Goal: Transaction & Acquisition: Purchase product/service

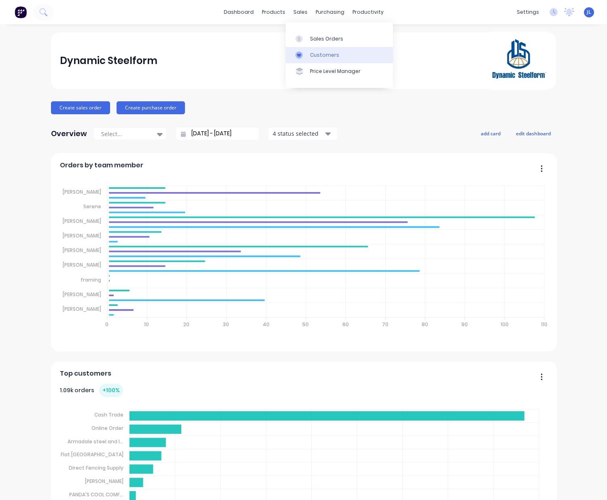
click at [315, 53] on div "Customers" at bounding box center [324, 54] width 29 height 7
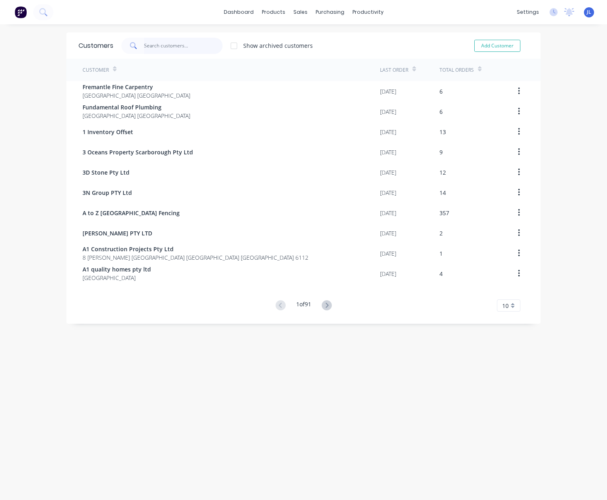
click at [167, 46] on input "text" at bounding box center [183, 46] width 79 height 16
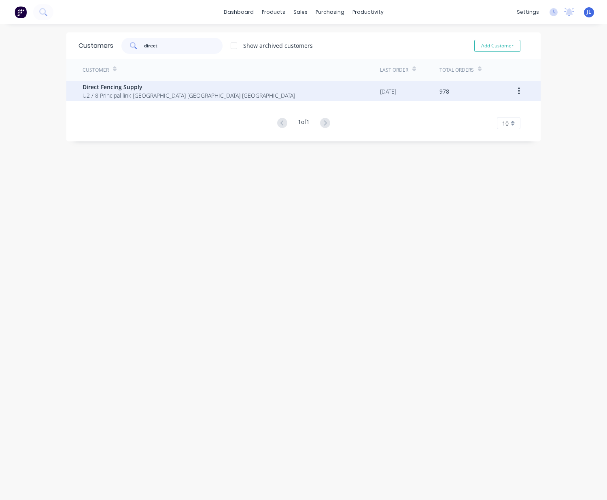
type input "direct"
click at [159, 84] on span "Direct Fencing Supply" at bounding box center [189, 87] width 213 height 9
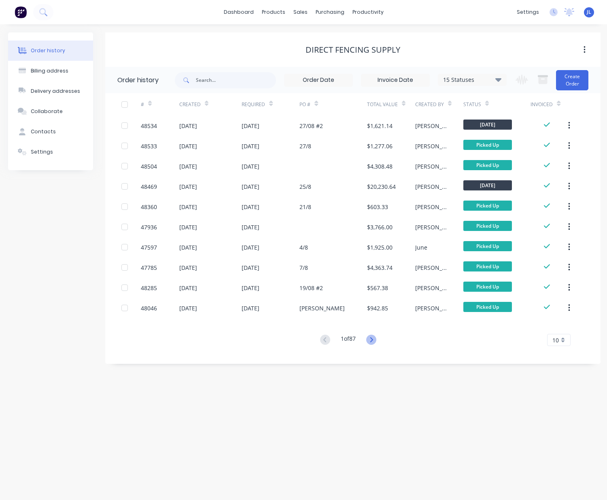
click at [376, 339] on icon at bounding box center [372, 340] width 10 height 10
drag, startPoint x: 376, startPoint y: 340, endPoint x: 419, endPoint y: 348, distance: 43.8
click at [419, 348] on div "# Created Required PO # Total Value Created By Status Invoiced 47688 [DATE] [DA…" at bounding box center [348, 224] width 486 height 262
click at [375, 341] on icon at bounding box center [372, 340] width 10 height 10
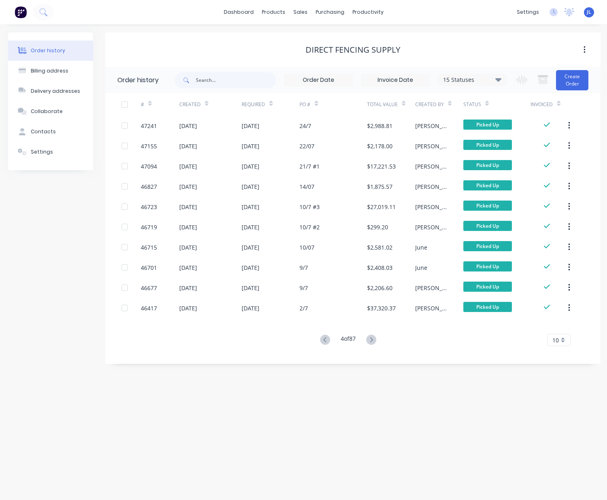
click at [379, 339] on button at bounding box center [371, 340] width 15 height 12
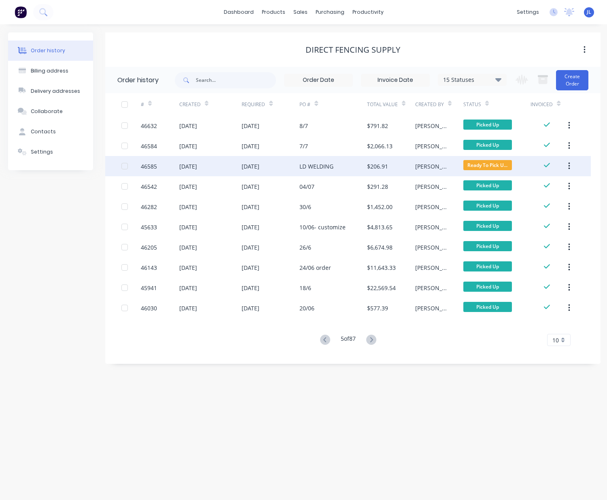
click at [327, 166] on div "LD WELDING" at bounding box center [317, 166] width 34 height 9
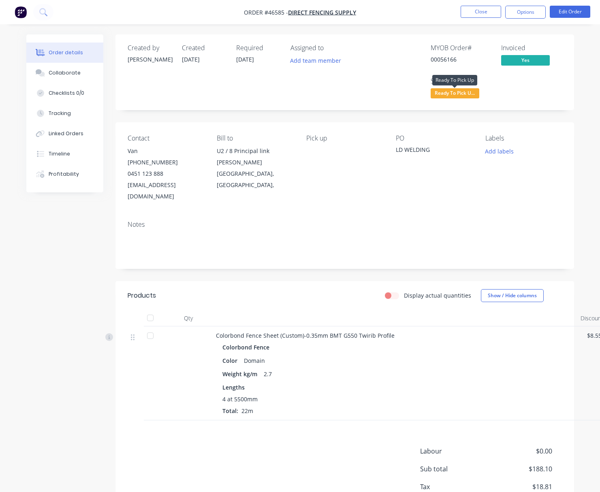
drag, startPoint x: 460, startPoint y: 92, endPoint x: 465, endPoint y: 104, distance: 12.7
click at [460, 92] on span "Ready To Pick U..." at bounding box center [455, 93] width 49 height 10
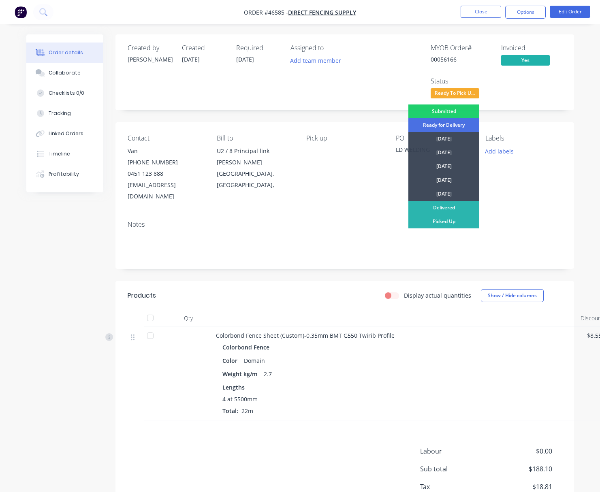
drag, startPoint x: 461, startPoint y: 223, endPoint x: 487, endPoint y: 122, distance: 104.0
click at [461, 221] on div "Picked Up" at bounding box center [443, 222] width 71 height 14
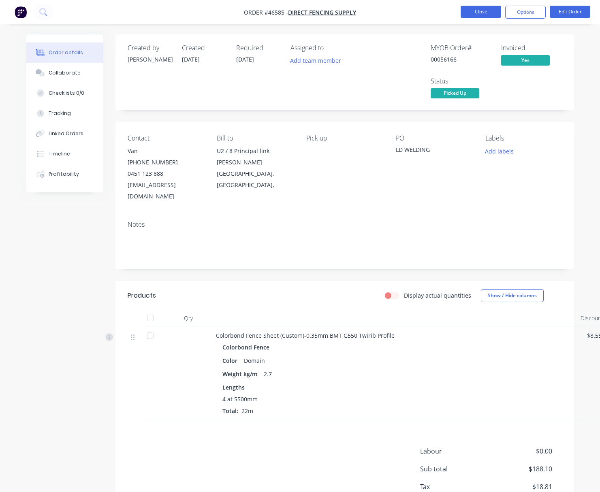
click at [485, 17] on li "Close" at bounding box center [480, 12] width 40 height 13
click at [482, 8] on button "Close" at bounding box center [480, 12] width 40 height 12
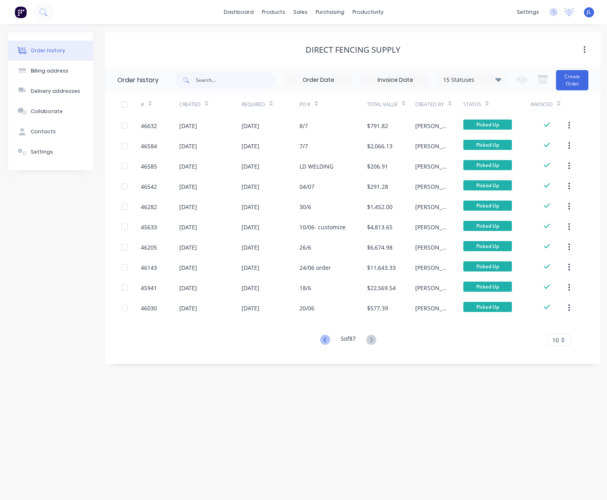
click at [322, 336] on icon at bounding box center [325, 340] width 10 height 10
click at [375, 337] on icon at bounding box center [372, 340] width 10 height 10
click at [320, 338] on icon at bounding box center [325, 340] width 10 height 10
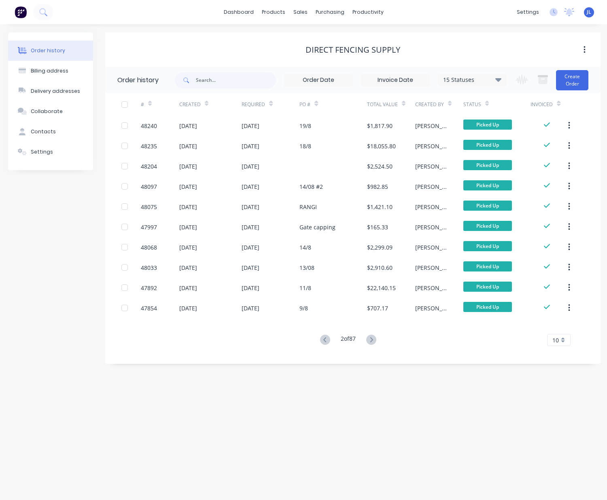
click at [320, 338] on icon at bounding box center [325, 340] width 10 height 10
click at [492, 78] on div "15 Statuses" at bounding box center [473, 79] width 68 height 9
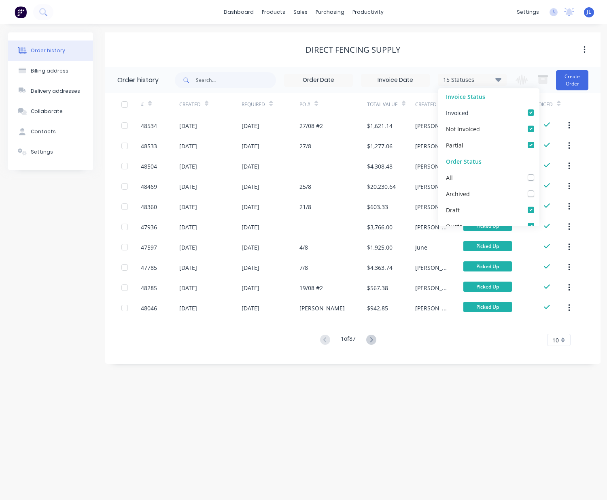
click at [539, 108] on label at bounding box center [539, 108] width 0 height 0
click at [539, 113] on input "checkbox" at bounding box center [542, 112] width 6 height 8
checkbox input "false"
click at [413, 51] on div "Direct Fencing Supply" at bounding box center [353, 50] width 496 height 10
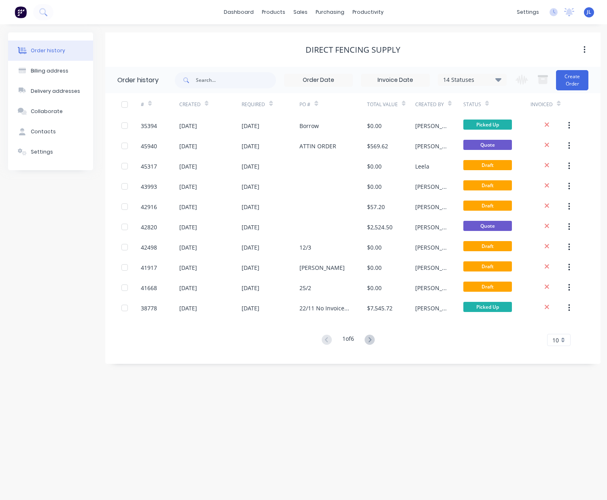
click at [480, 79] on div "14 Statuses" at bounding box center [473, 79] width 68 height 9
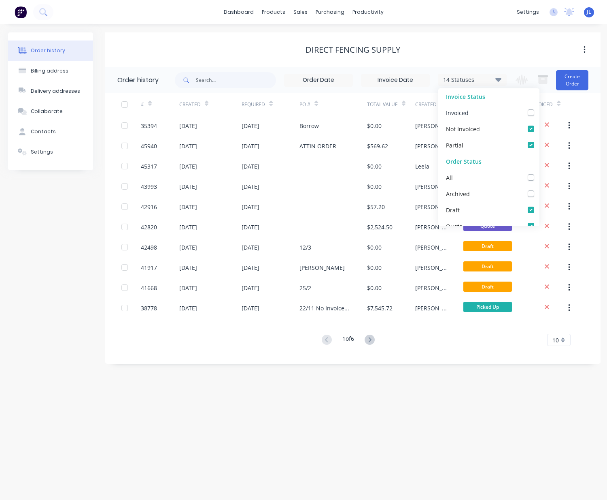
click at [479, 113] on div "Invoiced" at bounding box center [489, 112] width 101 height 16
drag, startPoint x: 527, startPoint y: 114, endPoint x: 525, endPoint y: 110, distance: 4.4
click at [539, 108] on label at bounding box center [539, 108] width 0 height 0
click at [539, 113] on input "checkbox" at bounding box center [542, 112] width 6 height 8
checkbox input "true"
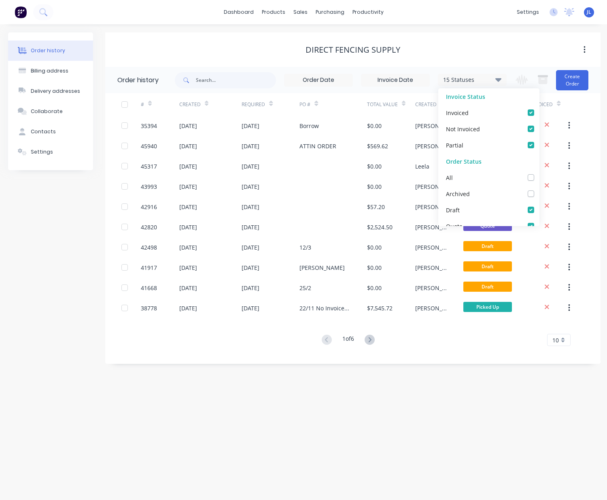
click at [511, 46] on div "Direct Fencing Supply" at bounding box center [353, 50] width 496 height 10
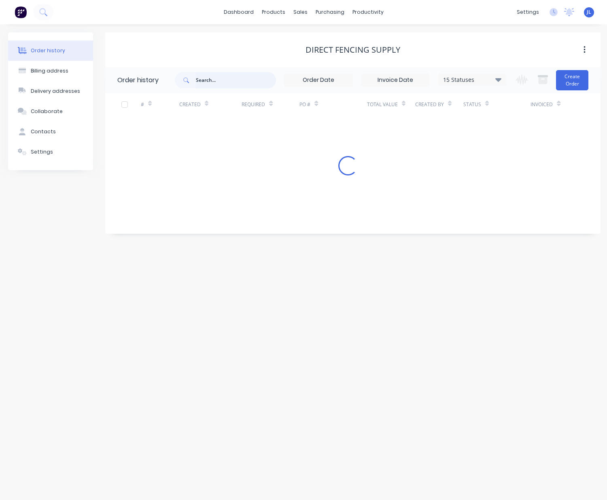
click at [255, 80] on input "text" at bounding box center [236, 80] width 80 height 16
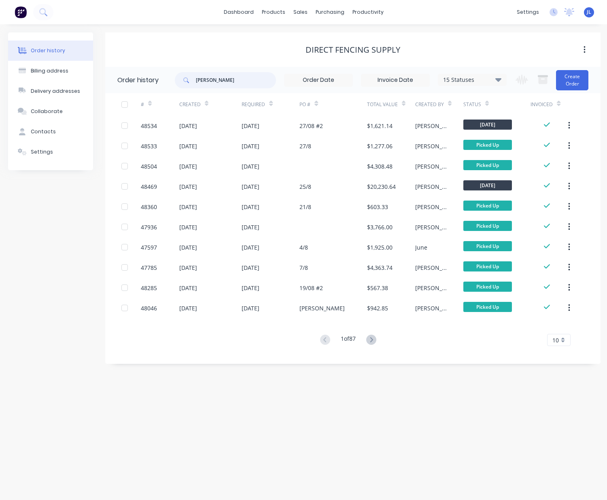
type input "[PERSON_NAME]"
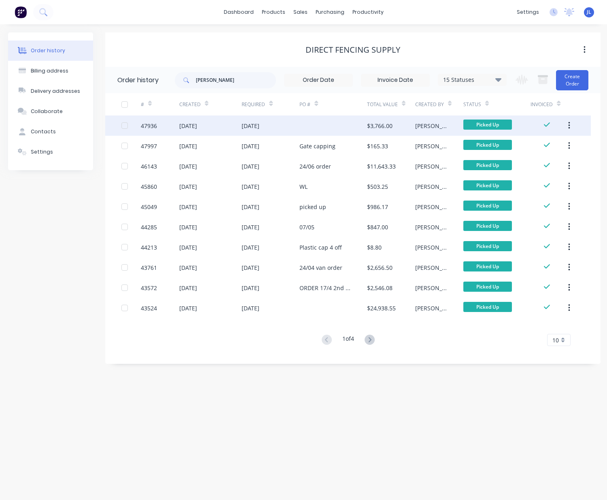
click at [277, 125] on div "[DATE]" at bounding box center [271, 125] width 58 height 20
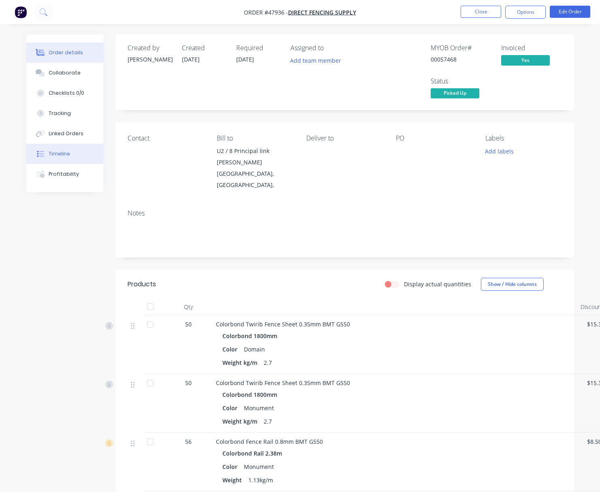
click at [68, 149] on button "Timeline" at bounding box center [64, 154] width 77 height 20
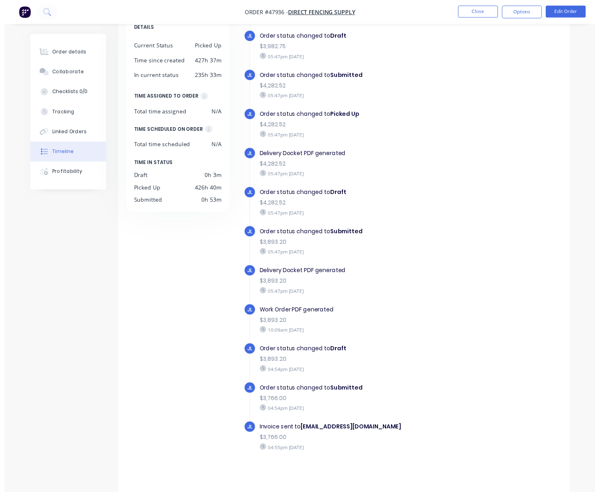
scroll to position [56, 0]
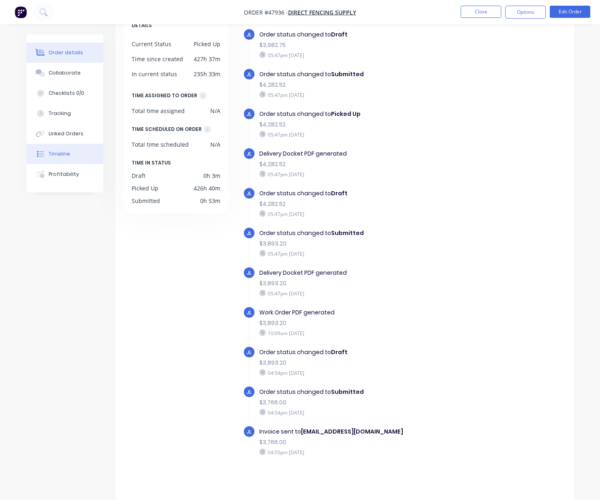
click at [79, 49] on div "Order details" at bounding box center [66, 52] width 34 height 7
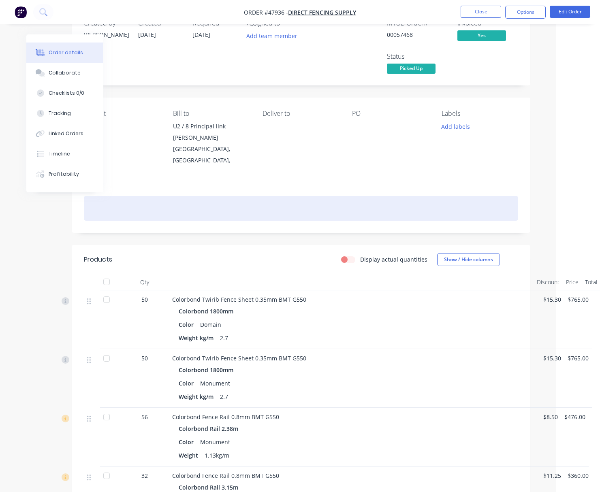
scroll to position [256, 44]
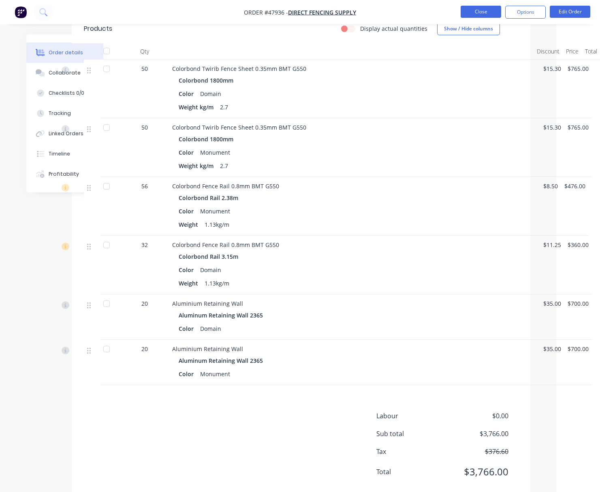
click at [479, 13] on button "Close" at bounding box center [480, 12] width 40 height 12
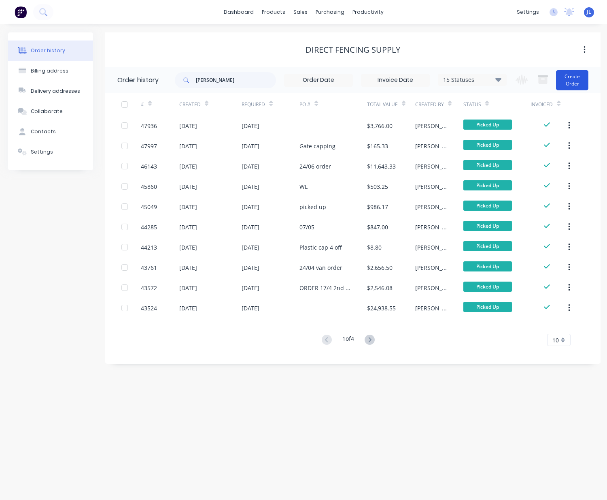
click at [578, 82] on button "Create Order" at bounding box center [572, 80] width 32 height 20
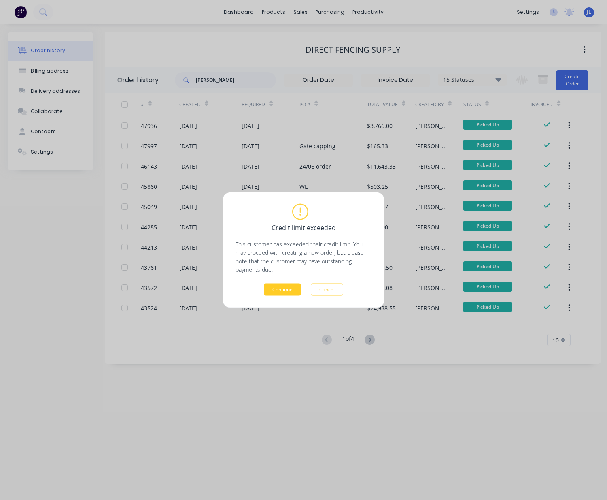
click at [275, 288] on button "Continue" at bounding box center [282, 289] width 37 height 12
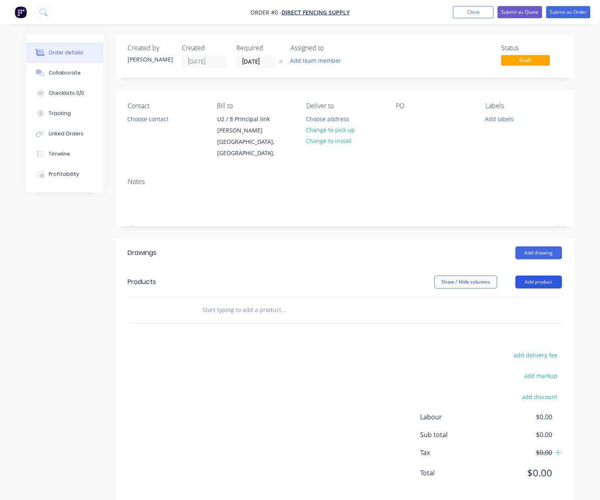
click at [526, 281] on button "Add product" at bounding box center [538, 281] width 47 height 13
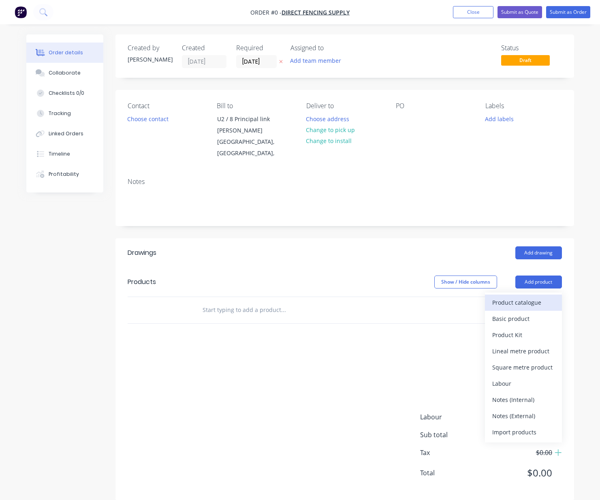
click at [526, 301] on div "Product catalogue" at bounding box center [523, 302] width 62 height 12
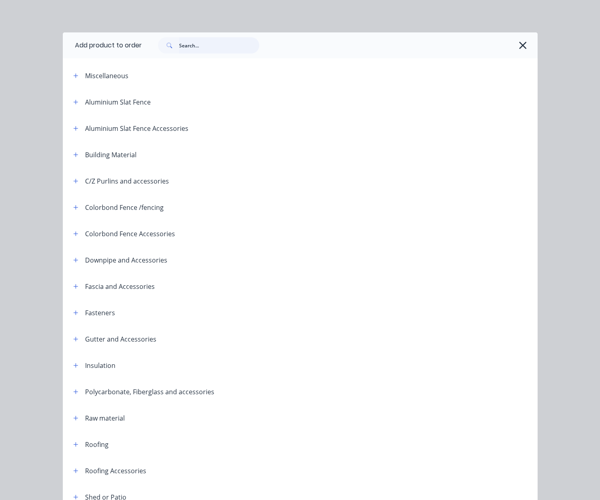
click at [228, 44] on input "text" at bounding box center [219, 45] width 80 height 16
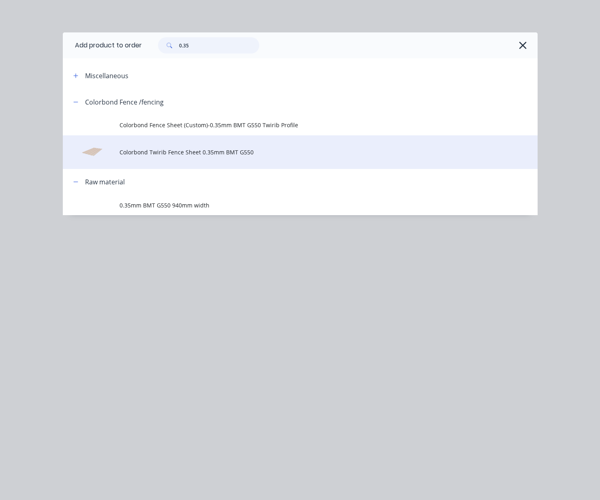
type input "0.35"
click at [187, 149] on span "Colorbond Twirib Fence Sheet 0.35mm BMT G550" at bounding box center [286, 152] width 334 height 9
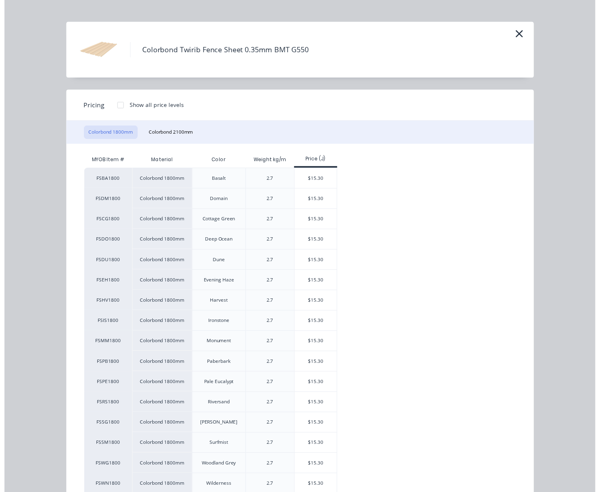
scroll to position [51, 0]
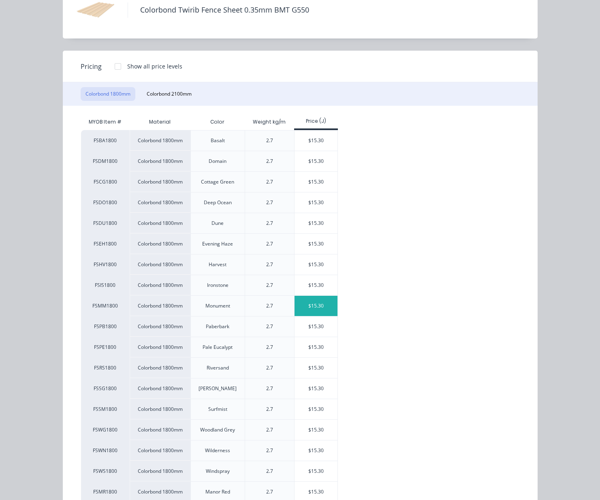
click at [330, 307] on div "$15.30" at bounding box center [315, 306] width 43 height 20
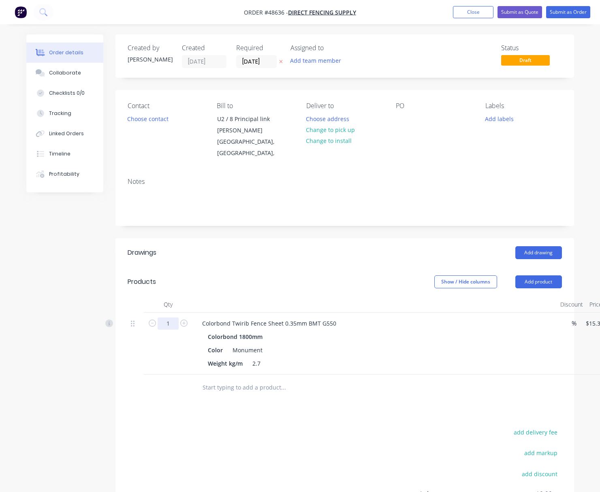
click at [171, 322] on input "1" at bounding box center [168, 324] width 21 height 12
type input "150"
type input "$2,295.00"
click at [340, 278] on div "Show / Hide columns Add product" at bounding box center [391, 281] width 342 height 13
click at [546, 283] on button "Add product" at bounding box center [538, 281] width 47 height 13
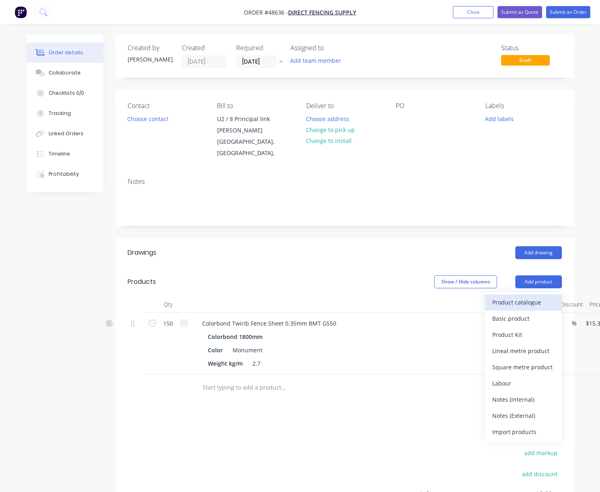
click at [543, 304] on div "Product catalogue" at bounding box center [523, 302] width 62 height 12
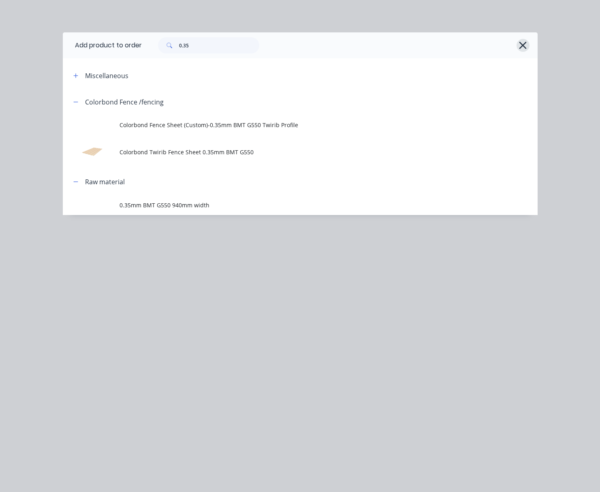
click at [524, 45] on icon "button" at bounding box center [522, 45] width 7 height 7
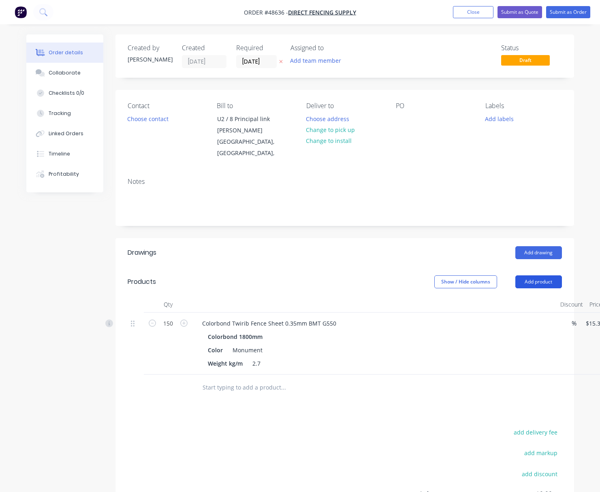
click at [536, 283] on button "Add product" at bounding box center [538, 281] width 47 height 13
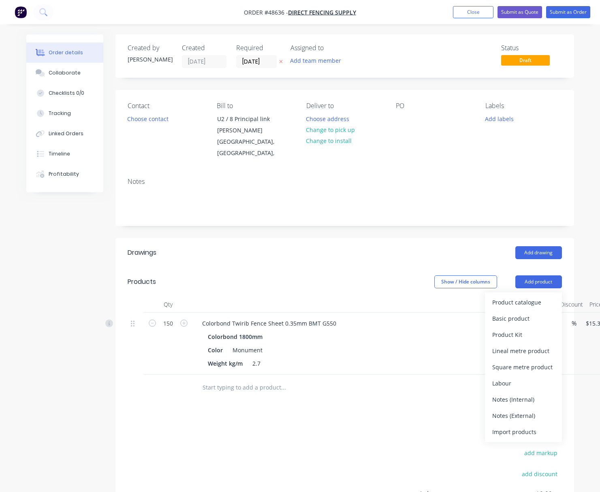
click at [535, 302] on div "Product catalogue" at bounding box center [523, 302] width 62 height 12
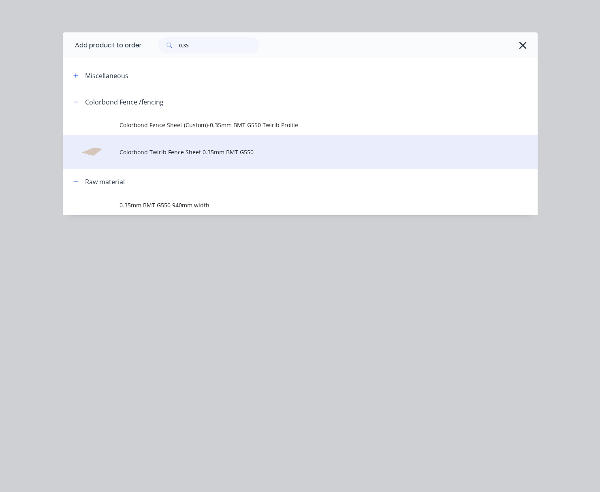
click at [187, 158] on td "Colorbond Twirib Fence Sheet 0.35mm BMT G550" at bounding box center [328, 152] width 418 height 34
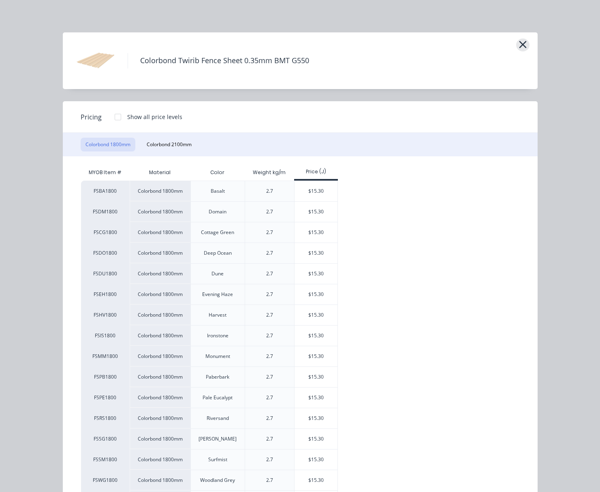
click at [522, 43] on icon "button" at bounding box center [522, 44] width 9 height 11
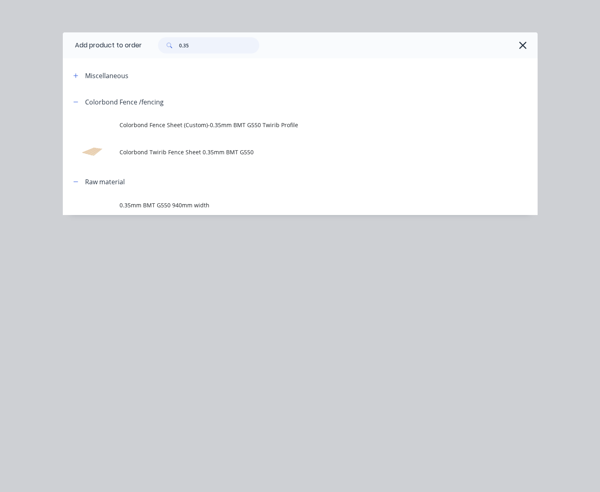
click at [222, 43] on input "0.35" at bounding box center [219, 45] width 80 height 16
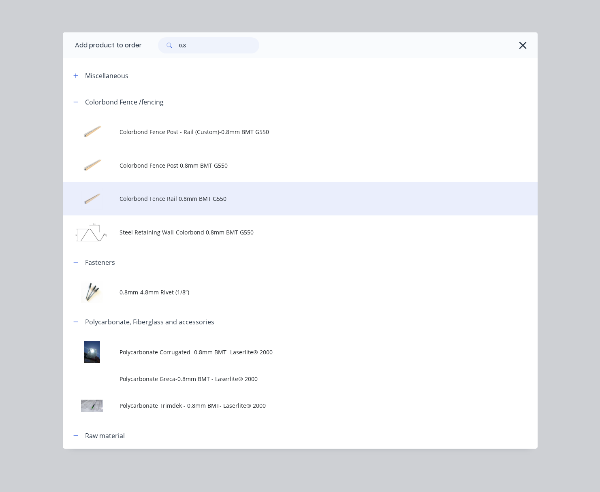
type input "0.8"
click at [201, 198] on span "Colorbond Fence Rail 0.8mm BMT G550" at bounding box center [286, 198] width 334 height 9
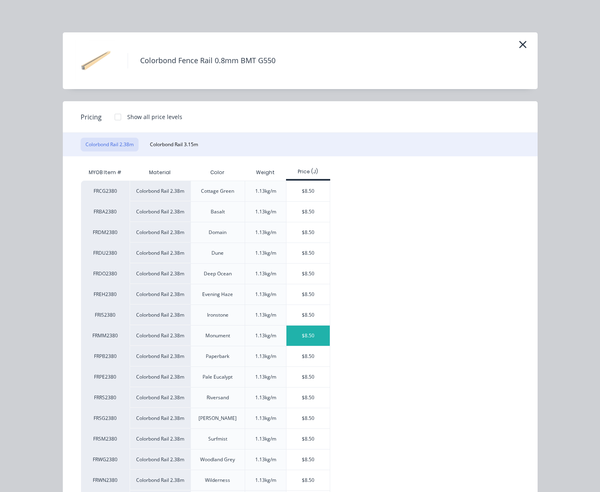
click at [301, 334] on div "$8.50" at bounding box center [307, 336] width 43 height 20
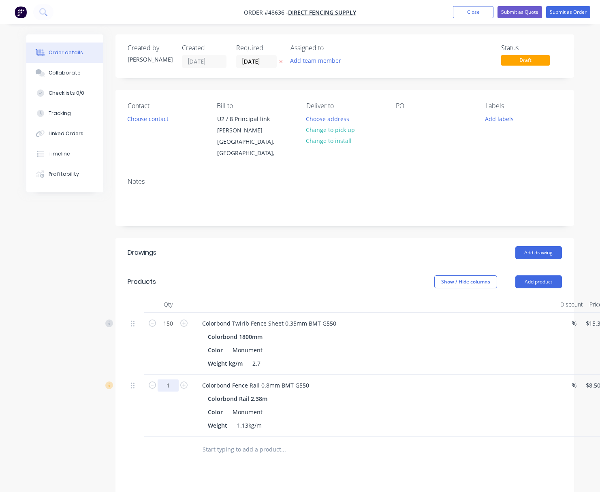
click at [173, 330] on input "1" at bounding box center [168, 324] width 21 height 12
type input "136"
type input "$1,156.00"
click at [298, 287] on div "Show / Hide columns Add product" at bounding box center [391, 281] width 342 height 13
click at [545, 279] on button "Add product" at bounding box center [538, 281] width 47 height 13
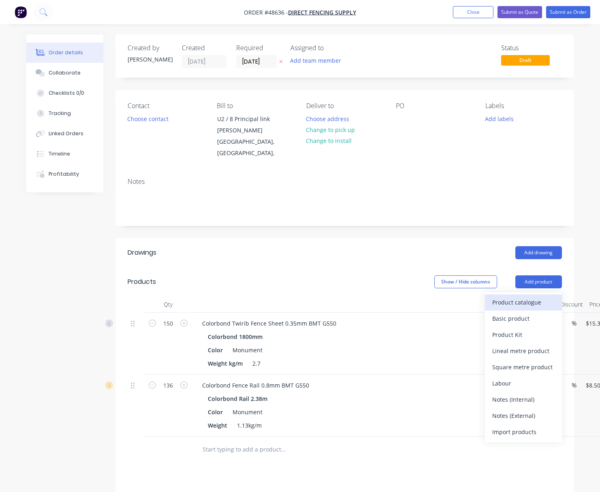
click at [546, 305] on div "Product catalogue" at bounding box center [523, 302] width 62 height 12
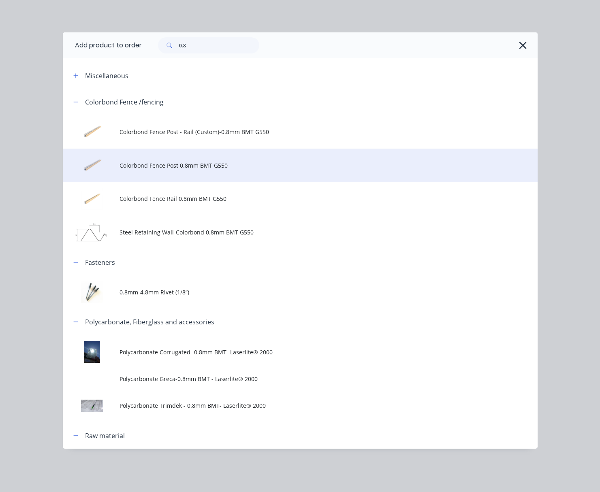
click at [204, 162] on span "Colorbond Fence Post 0.8mm BMT G550" at bounding box center [286, 165] width 334 height 9
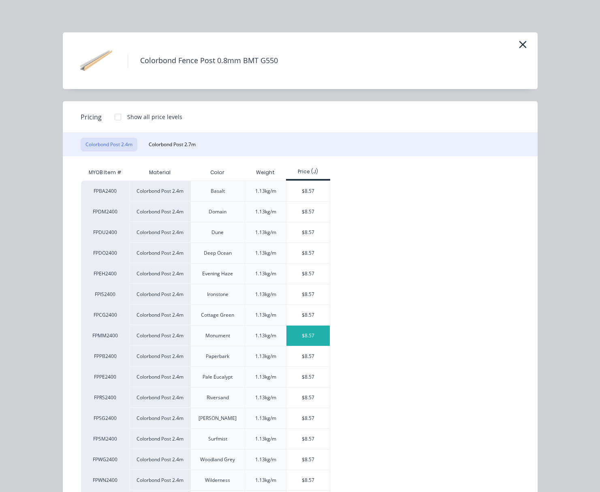
click at [315, 338] on div "$8.57" at bounding box center [307, 336] width 43 height 20
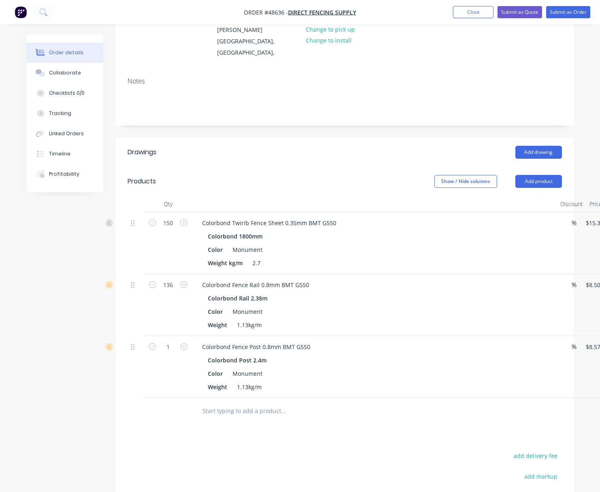
scroll to position [101, 0]
click at [176, 228] on input "1" at bounding box center [168, 222] width 21 height 12
type input "120"
type input "$1,028.40"
click at [423, 392] on div "Colorbond Fence Post 0.8mm BMT G550 Colorbond Post 2.4m Color Monument Weight 1…" at bounding box center [374, 366] width 364 height 62
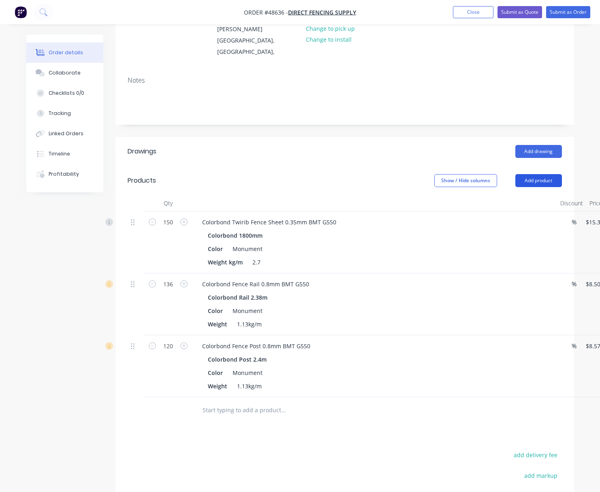
click at [545, 181] on button "Add product" at bounding box center [538, 180] width 47 height 13
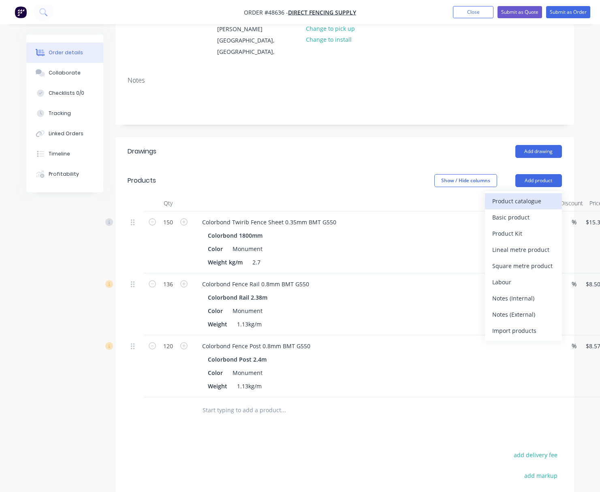
click at [539, 205] on div "Product catalogue" at bounding box center [523, 201] width 62 height 12
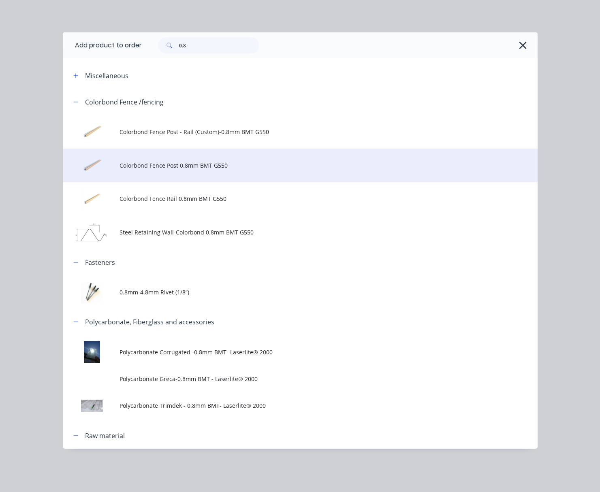
click at [181, 165] on span "Colorbond Fence Post 0.8mm BMT G550" at bounding box center [286, 165] width 334 height 9
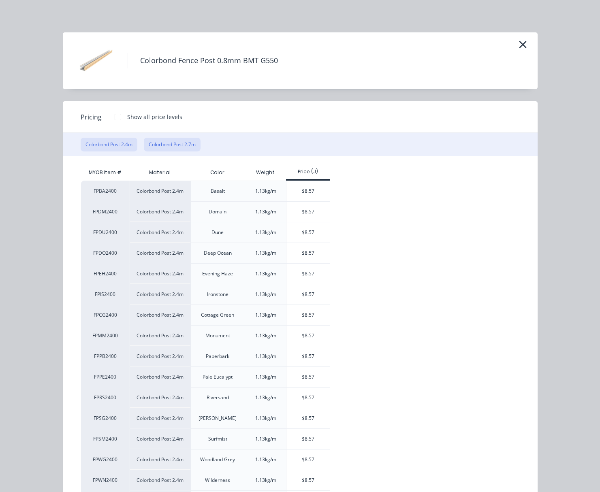
click at [173, 145] on button "Colorbond Post 2.7m" at bounding box center [172, 145] width 57 height 14
click at [319, 357] on div "$9.64" at bounding box center [307, 356] width 43 height 20
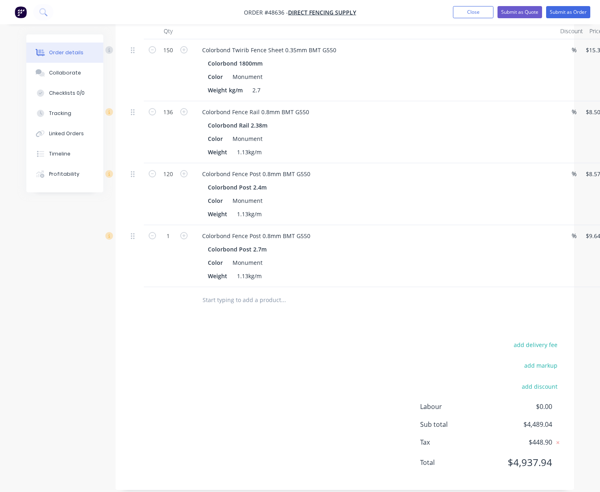
scroll to position [283, 0]
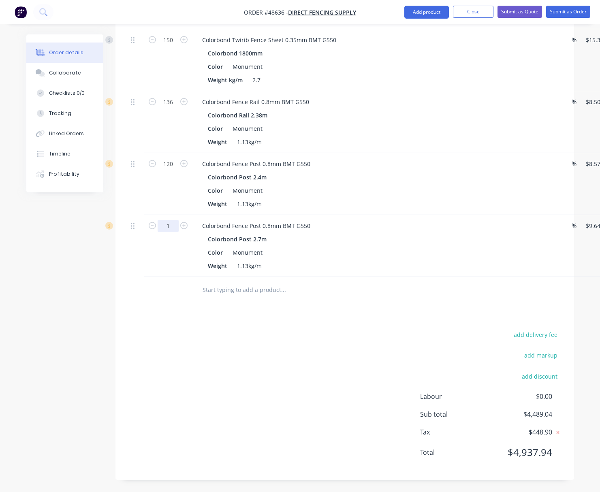
click at [174, 46] on input "1" at bounding box center [168, 40] width 21 height 12
type input "40"
type input "$385.60"
click at [90, 256] on div "Created by [PERSON_NAME] Created [DATE] Required [DATE] Assigned to Add team me…" at bounding box center [300, 121] width 548 height 741
click at [416, 10] on button "Add product" at bounding box center [426, 12] width 45 height 13
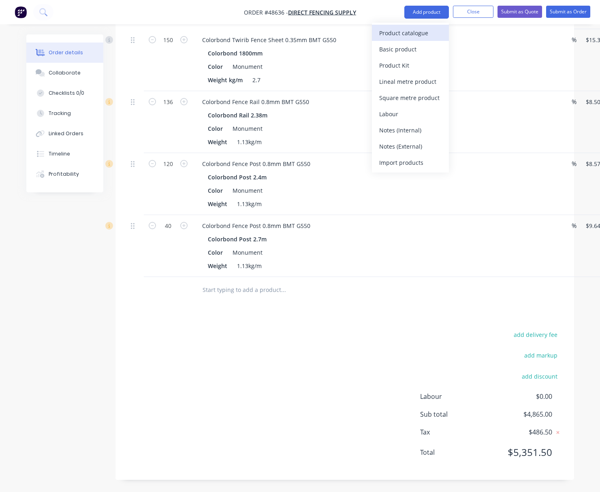
click at [420, 34] on div "Product catalogue" at bounding box center [410, 33] width 62 height 12
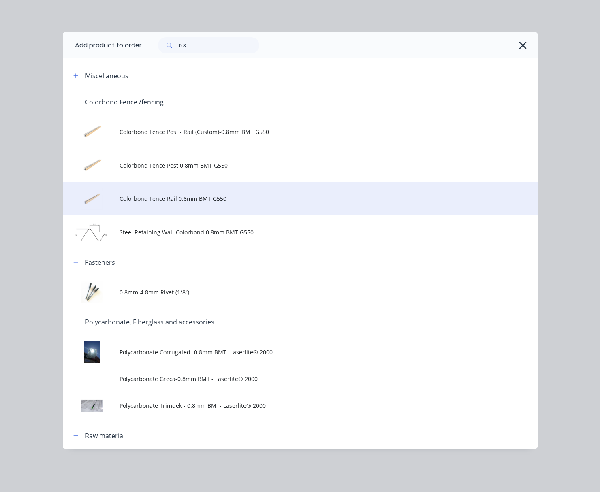
click at [208, 199] on span "Colorbond Fence Rail 0.8mm BMT G550" at bounding box center [286, 198] width 334 height 9
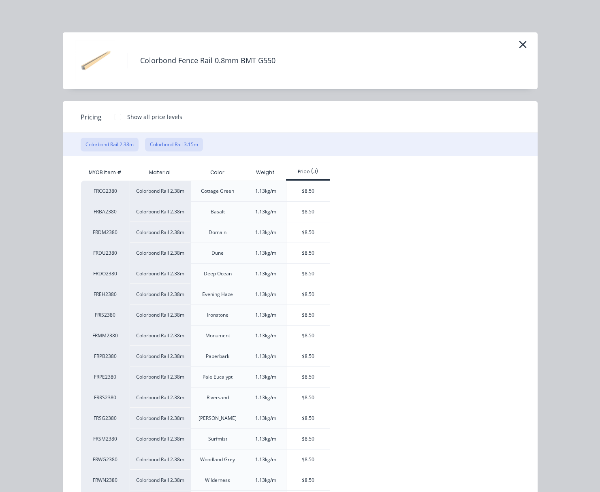
click at [164, 143] on button "Colorbond Rail 3.15m" at bounding box center [174, 145] width 58 height 14
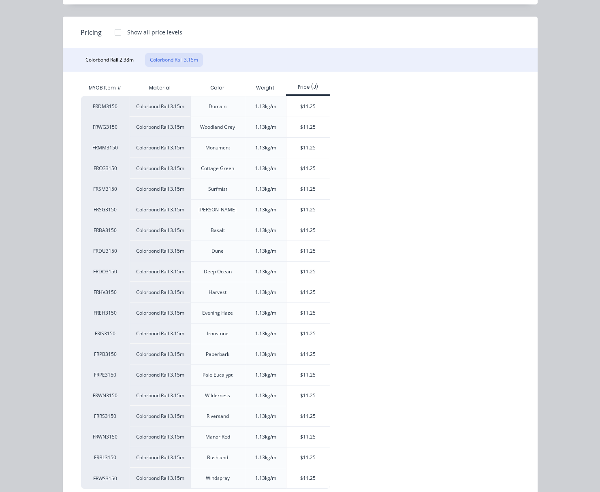
scroll to position [105, 0]
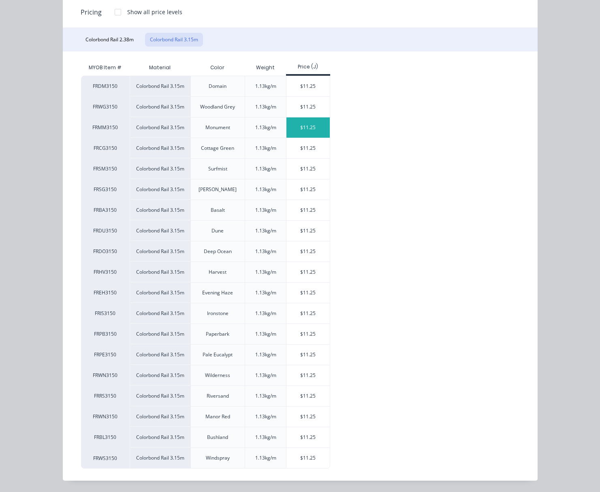
click at [301, 124] on div "$11.25" at bounding box center [307, 127] width 43 height 20
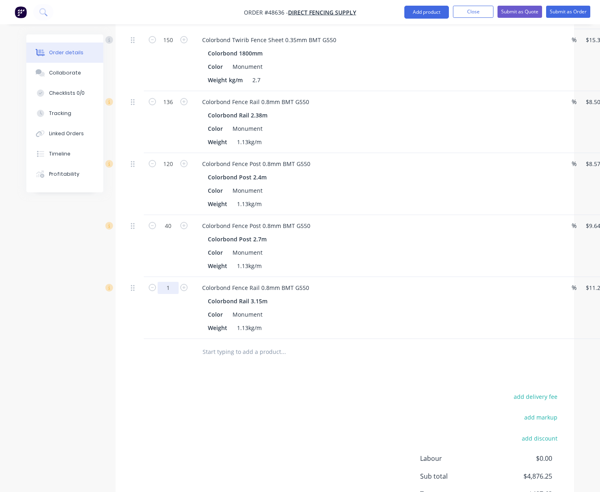
click at [172, 46] on input "1" at bounding box center [168, 40] width 21 height 12
type input "16"
type input "$180.00"
click at [378, 360] on div at bounding box center [338, 352] width 292 height 26
click at [421, 14] on button "Add product" at bounding box center [426, 12] width 45 height 13
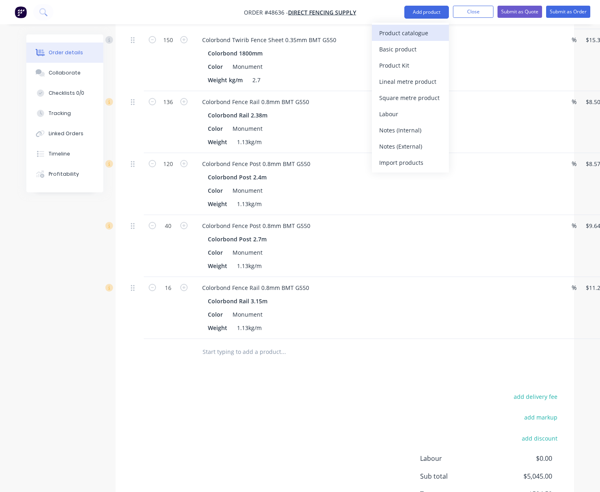
click at [418, 36] on div "Product catalogue" at bounding box center [410, 33] width 62 height 12
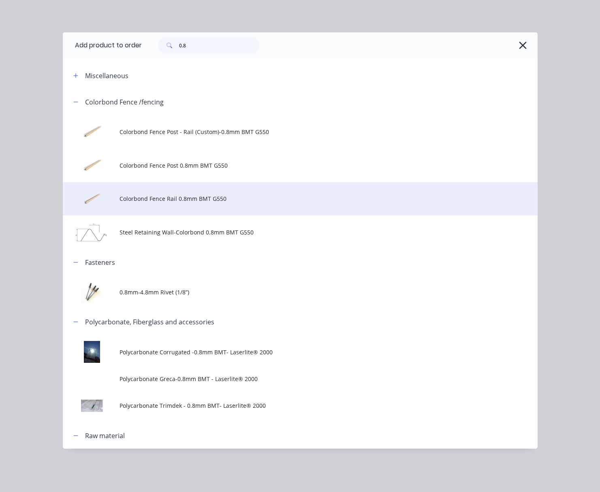
click at [193, 201] on span "Colorbond Fence Rail 0.8mm BMT G550" at bounding box center [286, 198] width 334 height 9
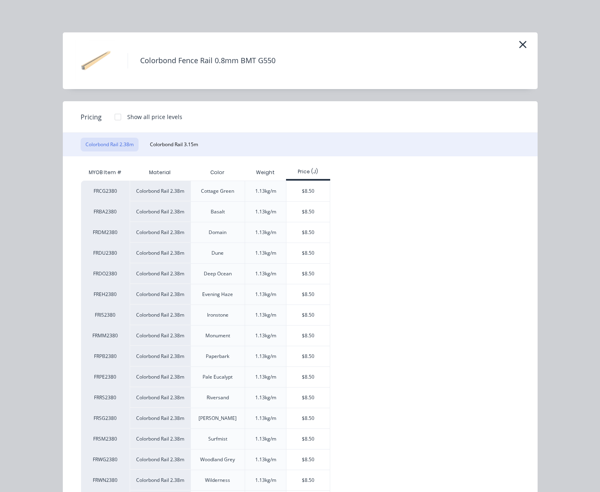
scroll to position [132, 0]
click at [298, 232] on div "$8.50" at bounding box center [307, 232] width 43 height 20
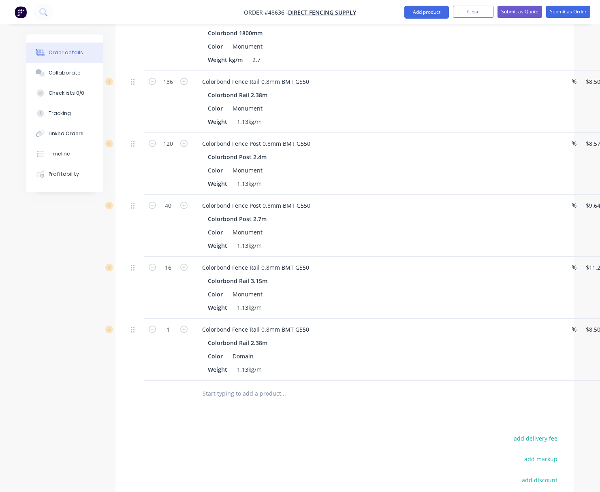
scroll to position [334, 0]
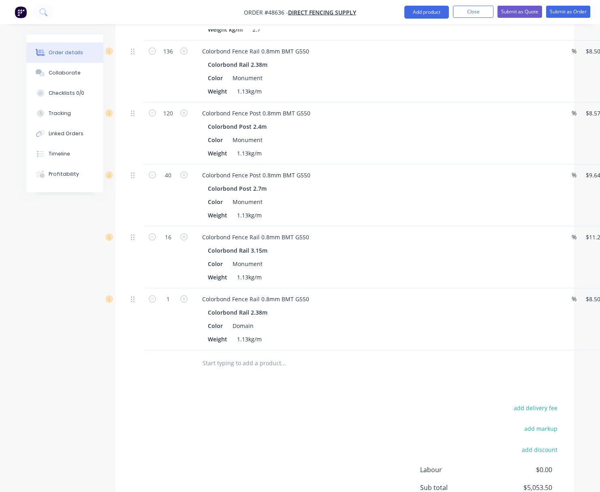
click at [176, 305] on div "1" at bounding box center [168, 319] width 49 height 62
type input "96"
type input "$816.00"
click at [357, 357] on input "text" at bounding box center [283, 363] width 162 height 16
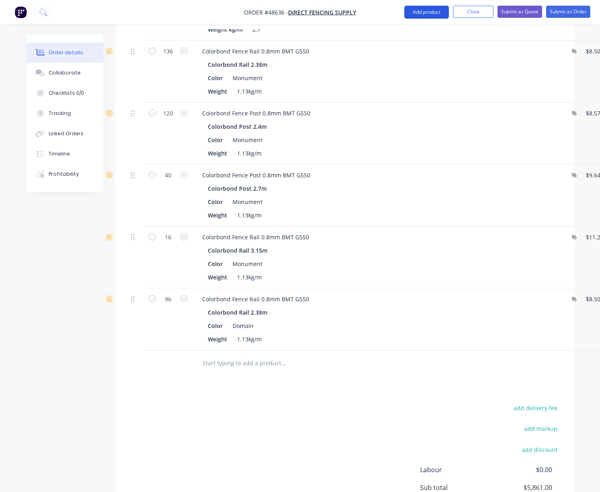
click at [432, 9] on button "Add product" at bounding box center [426, 12] width 45 height 13
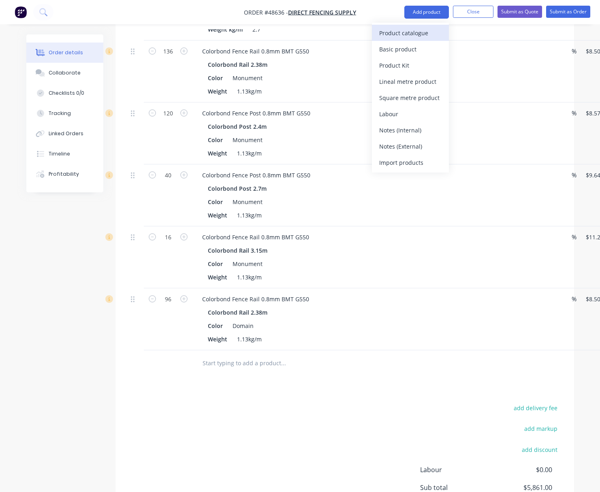
drag, startPoint x: 429, startPoint y: 21, endPoint x: 424, endPoint y: 34, distance: 14.1
click at [424, 34] on div "Product catalogue" at bounding box center [410, 33] width 62 height 12
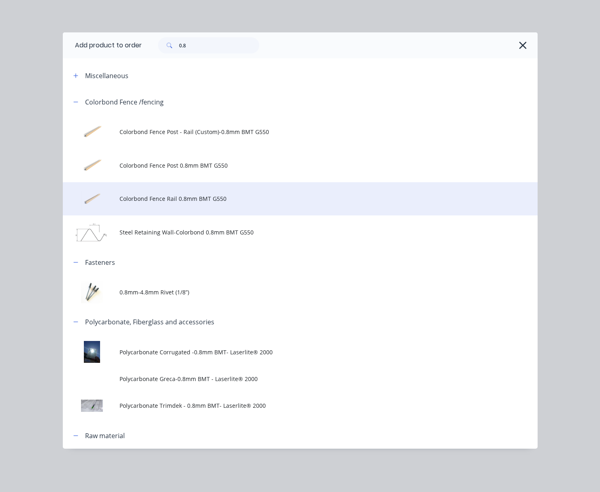
click at [181, 199] on span "Colorbond Fence Rail 0.8mm BMT G550" at bounding box center [286, 198] width 334 height 9
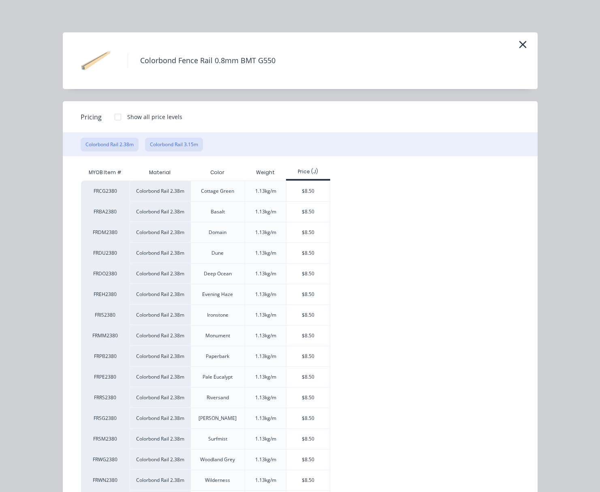
click at [173, 143] on button "Colorbond Rail 3.15m" at bounding box center [174, 145] width 58 height 14
click at [314, 191] on div "$11.25" at bounding box center [307, 191] width 43 height 20
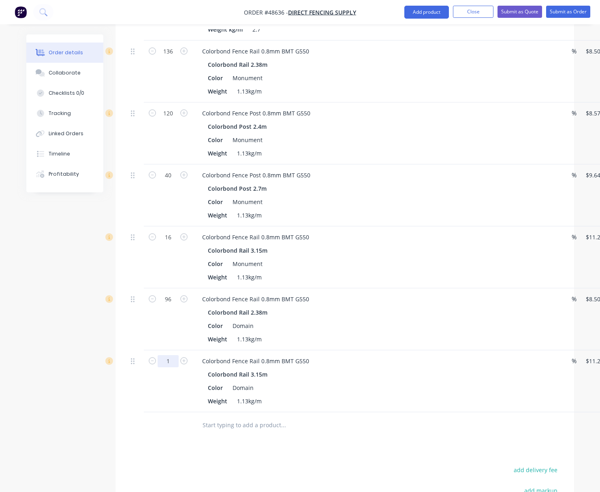
type input "16"
type input "$180.00"
click at [413, 418] on div at bounding box center [317, 425] width 243 height 16
click at [439, 11] on button "Add product" at bounding box center [426, 12] width 45 height 13
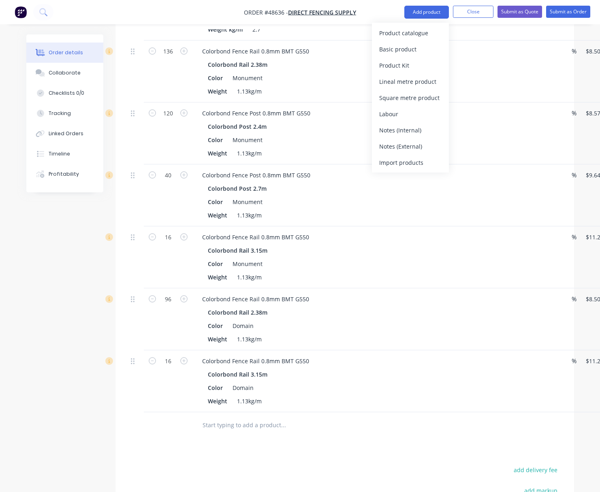
click at [442, 36] on button "Product catalogue" at bounding box center [410, 33] width 77 height 16
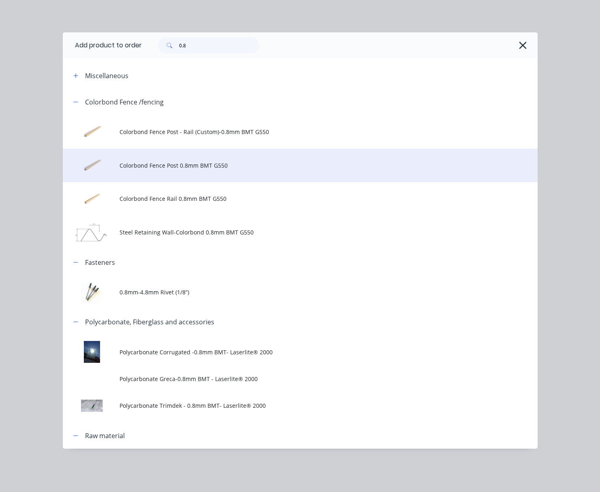
click at [190, 166] on span "Colorbond Fence Post 0.8mm BMT G550" at bounding box center [286, 165] width 334 height 9
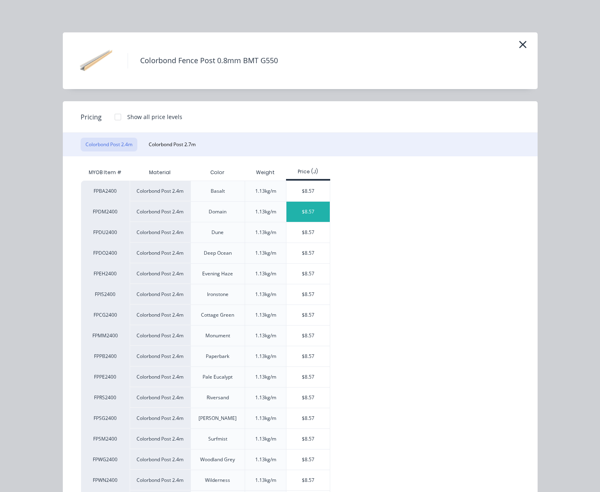
click at [307, 215] on div "$8.57" at bounding box center [307, 212] width 43 height 20
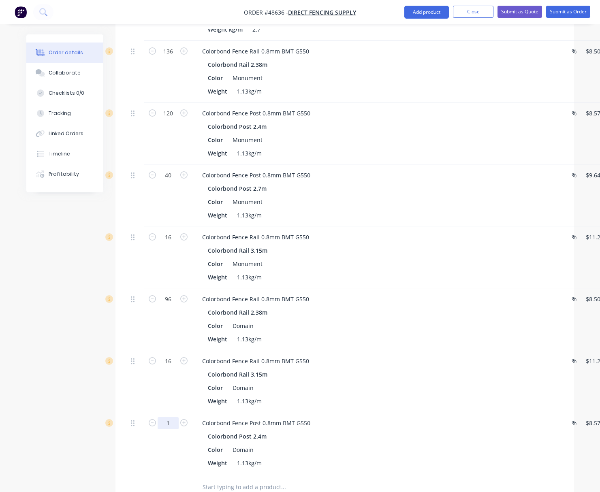
type input "48"
type input "$411.36"
click at [382, 439] on div "Colorbond Post 2.4m" at bounding box center [375, 437] width 334 height 12
click at [431, 8] on button "Add product" at bounding box center [426, 12] width 45 height 13
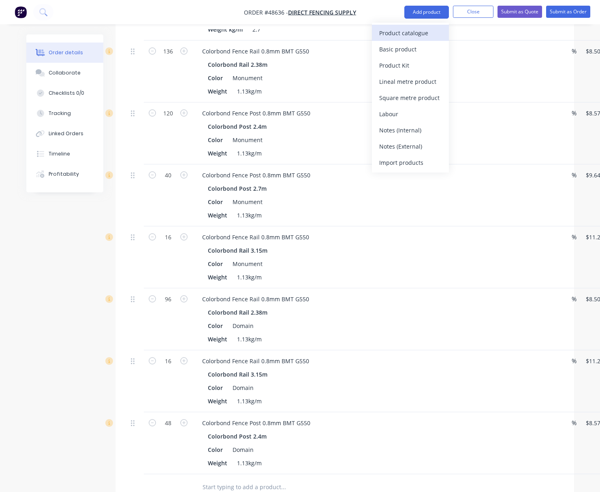
click at [432, 34] on div "Product catalogue" at bounding box center [410, 33] width 62 height 12
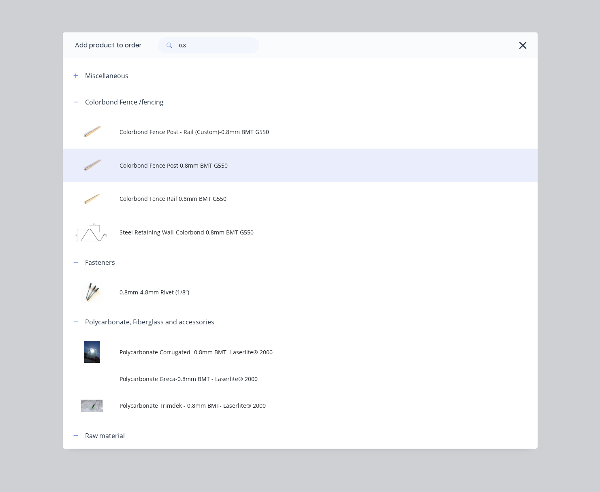
click at [189, 163] on span "Colorbond Fence Post 0.8mm BMT G550" at bounding box center [286, 165] width 334 height 9
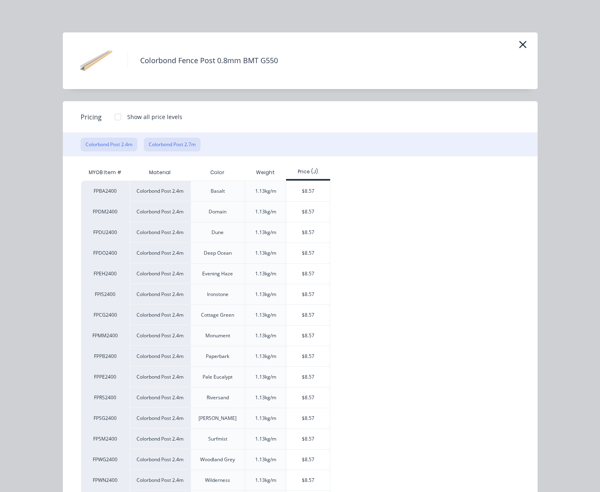
click at [173, 143] on button "Colorbond Post 2.7m" at bounding box center [172, 145] width 57 height 14
click at [326, 230] on div "$9.64" at bounding box center [308, 232] width 44 height 21
click at [314, 232] on div "$9.64" at bounding box center [307, 232] width 43 height 20
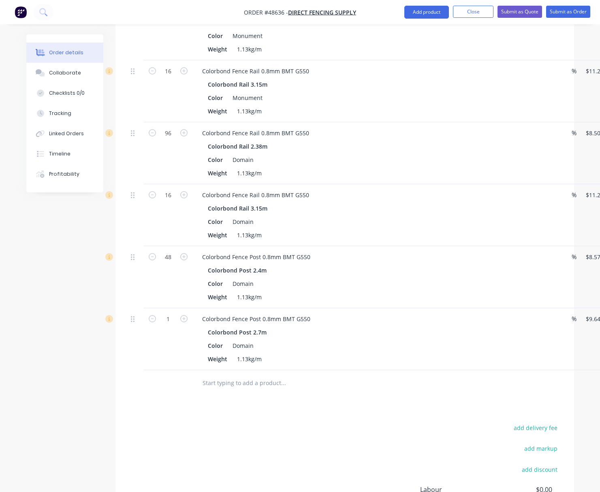
scroll to position [537, 0]
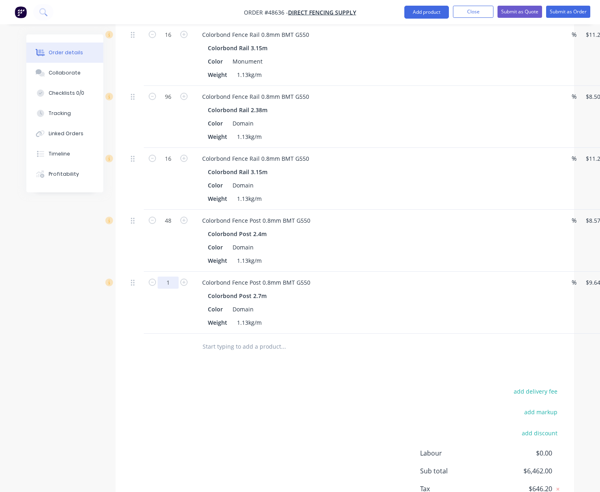
type input "64"
type input "$616.96"
click at [355, 387] on div "add delivery fee add markup add discount Labour $0.00 Sub total $6,462.00 Tax $…" at bounding box center [345, 455] width 434 height 139
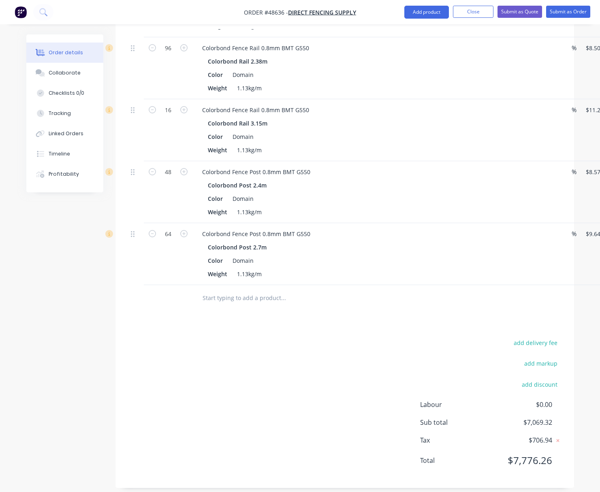
scroll to position [593, 0]
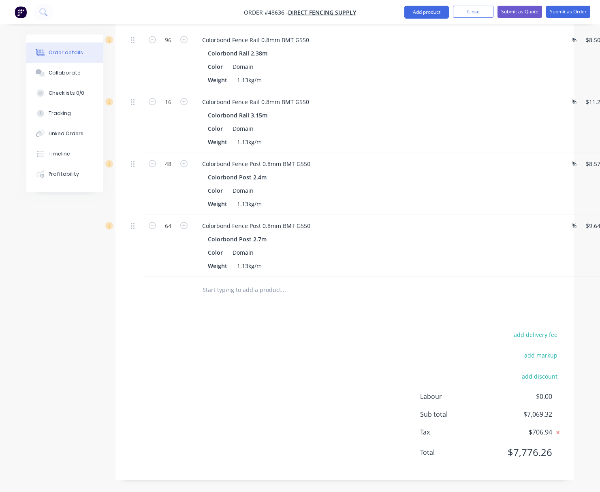
click at [557, 433] on icon at bounding box center [557, 432] width 3 height 3
click at [572, 16] on button "Submit as Order" at bounding box center [568, 12] width 44 height 12
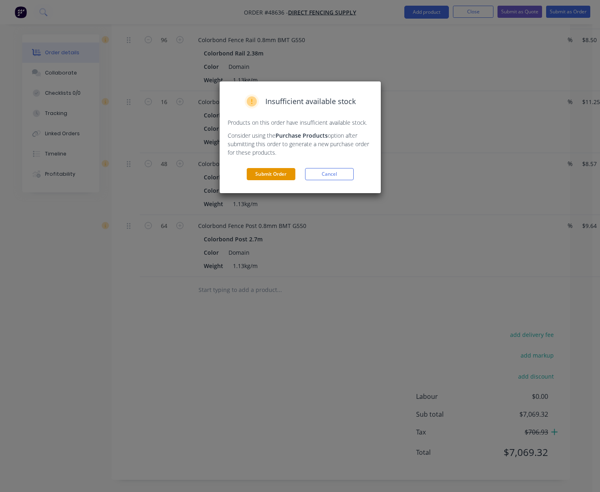
click at [262, 176] on button "Submit Order" at bounding box center [271, 174] width 49 height 12
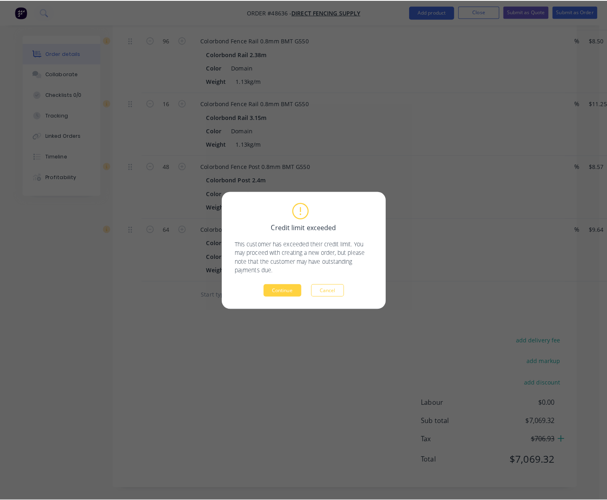
scroll to position [586, 0]
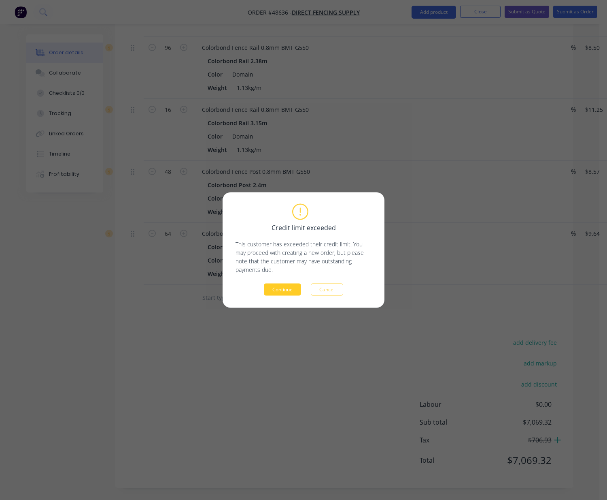
click at [283, 291] on button "Continue" at bounding box center [282, 289] width 37 height 12
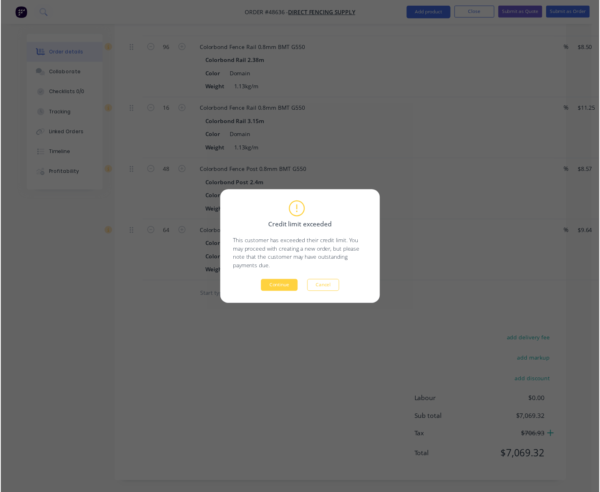
scroll to position [0, 0]
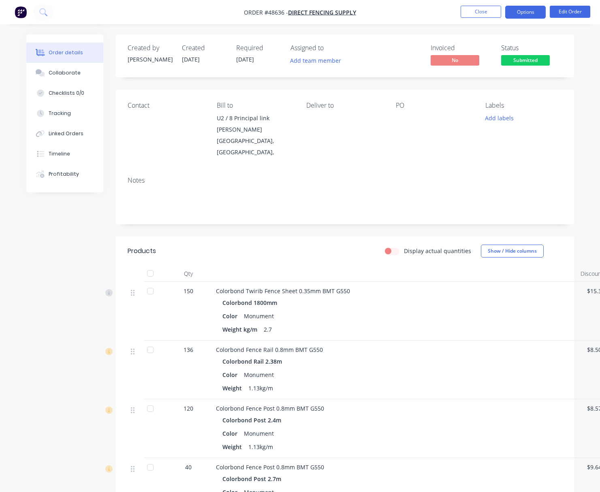
click at [522, 15] on button "Options" at bounding box center [525, 12] width 40 height 13
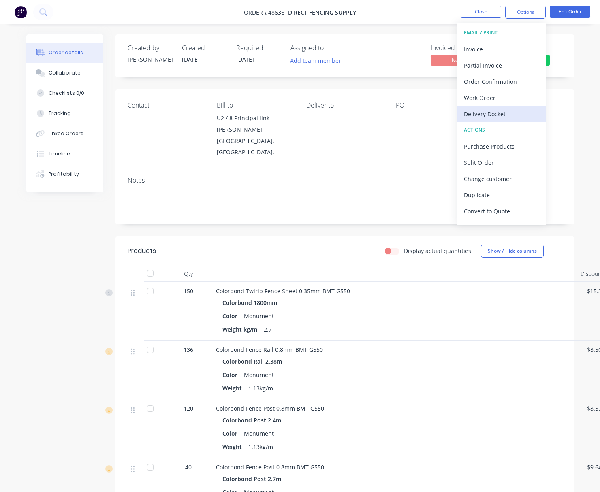
click at [500, 115] on div "Delivery Docket" at bounding box center [501, 114] width 75 height 12
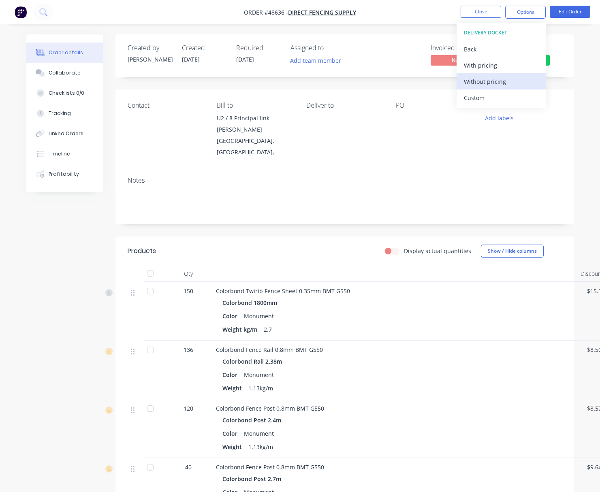
click at [506, 85] on div "Without pricing" at bounding box center [501, 82] width 75 height 12
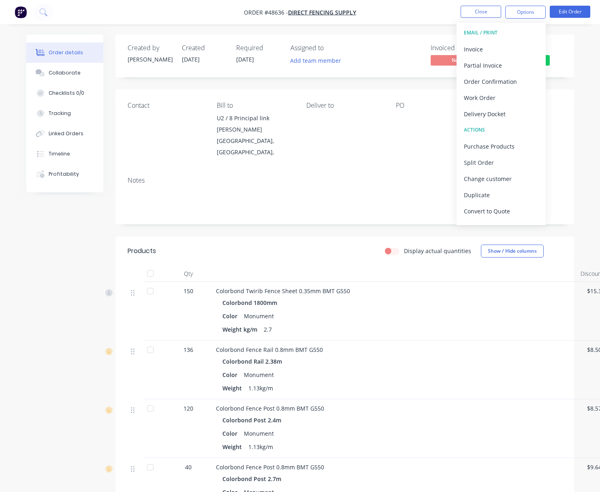
click at [390, 72] on div "Created by [PERSON_NAME] Created [DATE] Required [DATE] Assigned to Add team me…" at bounding box center [344, 55] width 458 height 43
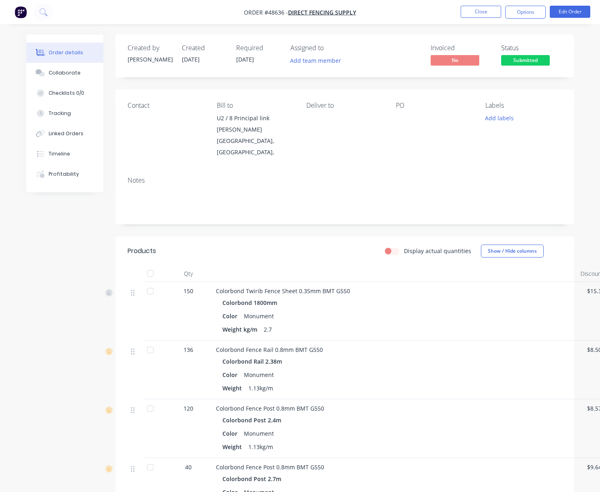
click at [518, 62] on span "Submitted" at bounding box center [525, 60] width 49 height 10
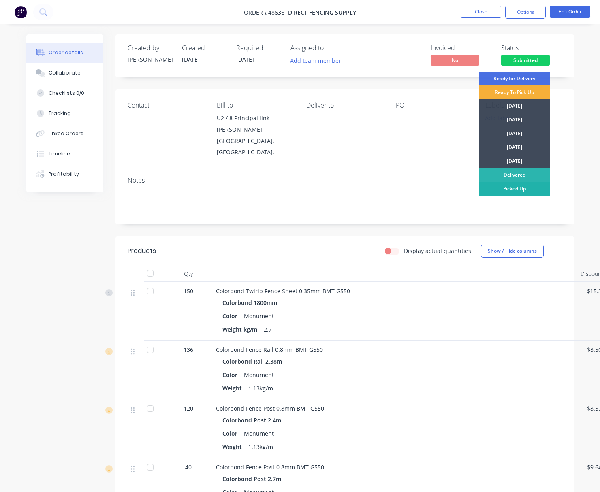
click at [527, 190] on div "Picked Up" at bounding box center [514, 189] width 71 height 14
